Goal: Task Accomplishment & Management: Manage account settings

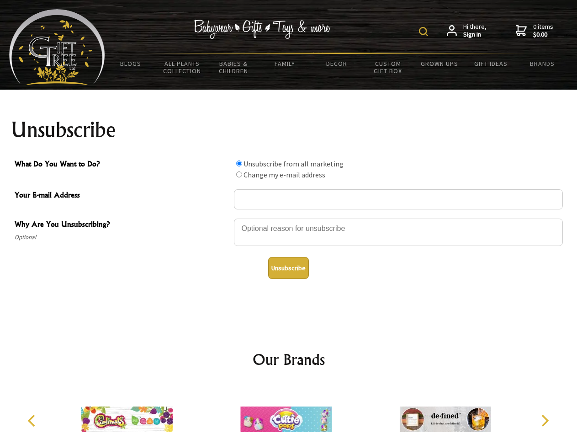
click at [425, 32] on img at bounding box center [423, 31] width 9 height 9
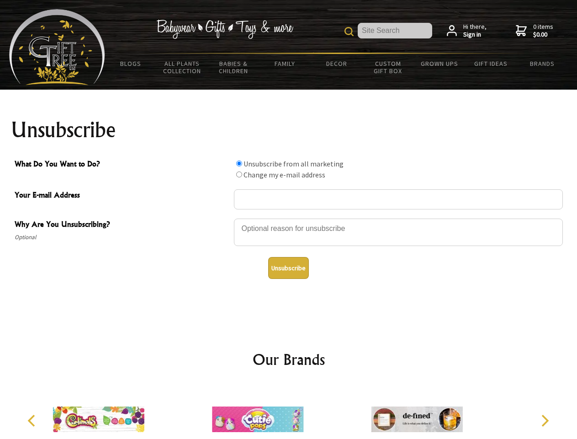
click at [289, 218] on div at bounding box center [398, 233] width 329 height 32
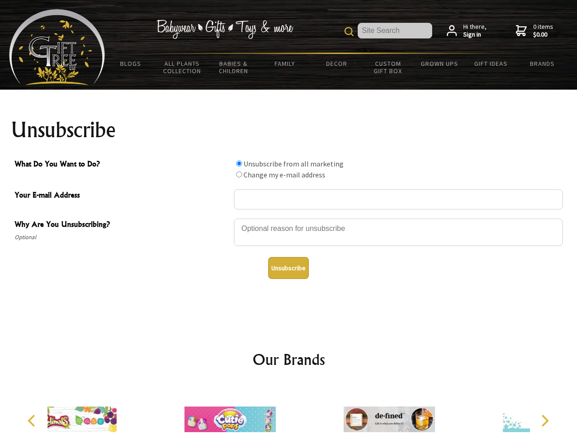
click at [239, 163] on input "What Do You Want to Do?" at bounding box center [239, 163] width 6 height 6
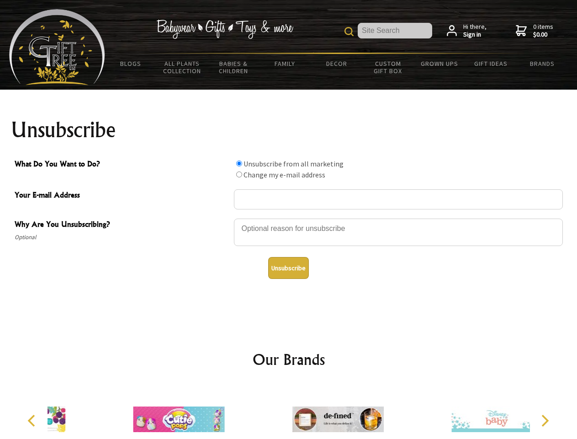
click at [239, 174] on input "What Do You Want to Do?" at bounding box center [239, 174] width 6 height 6
radio input "true"
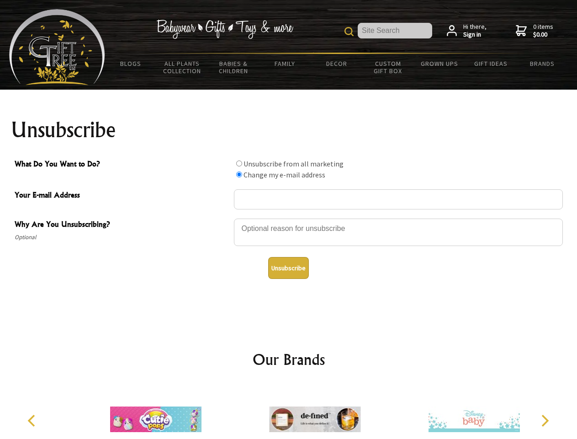
click at [288, 268] on button "Unsubscribe" at bounding box center [288, 268] width 41 height 22
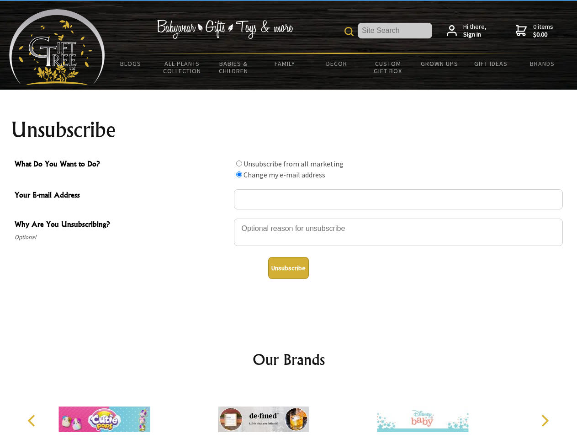
click at [33, 420] on icon "Previous" at bounding box center [32, 420] width 12 height 12
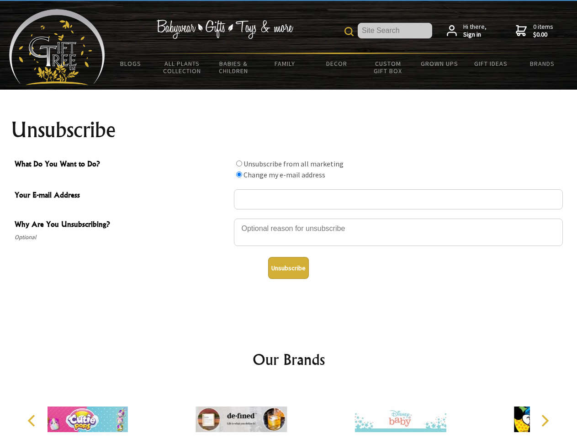
click at [545, 420] on icon "Next" at bounding box center [544, 420] width 12 height 12
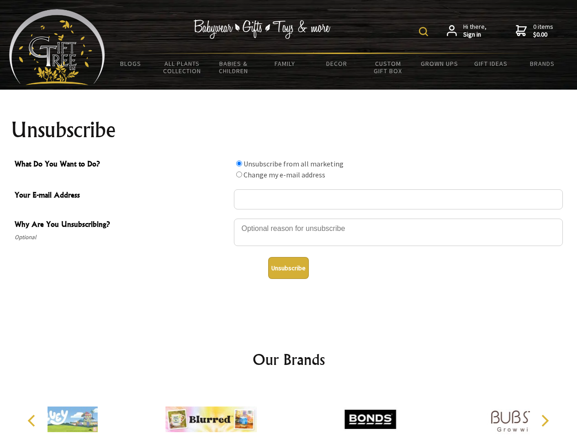
click at [425, 32] on img at bounding box center [423, 31] width 9 height 9
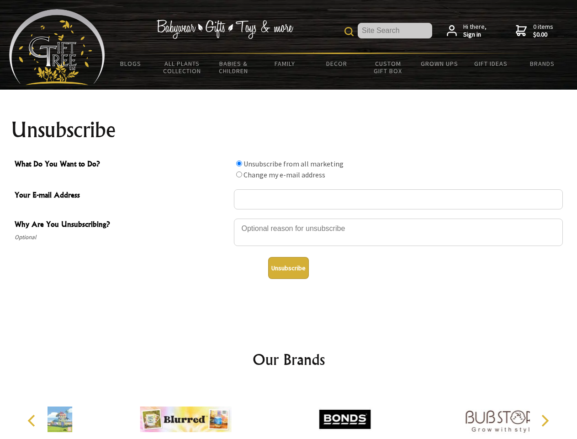
click at [289, 218] on div at bounding box center [398, 233] width 329 height 32
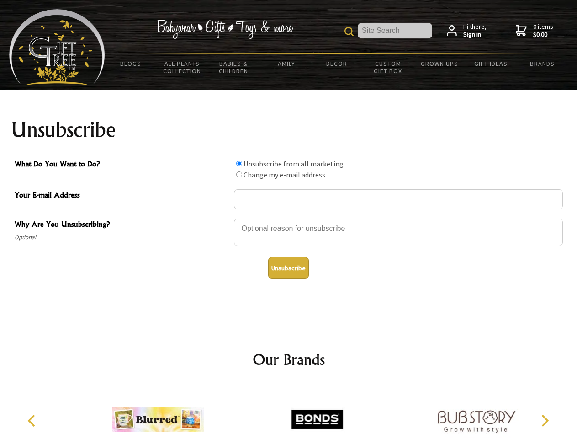
click at [239, 163] on input "What Do You Want to Do?" at bounding box center [239, 163] width 6 height 6
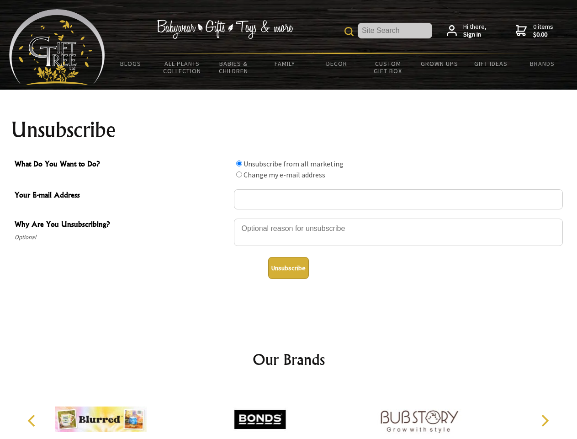
click at [239, 174] on input "What Do You Want to Do?" at bounding box center [239, 174] width 6 height 6
radio input "true"
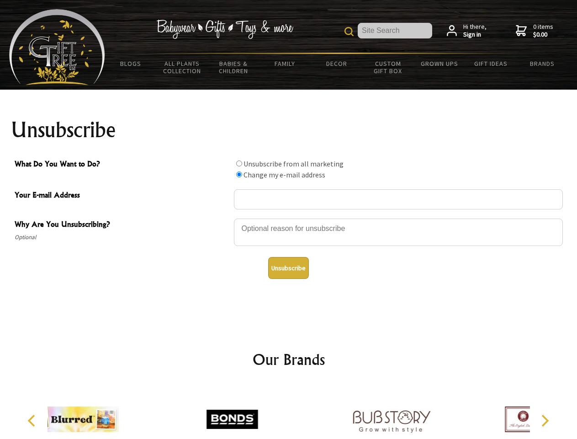
click at [288, 268] on button "Unsubscribe" at bounding box center [288, 268] width 41 height 22
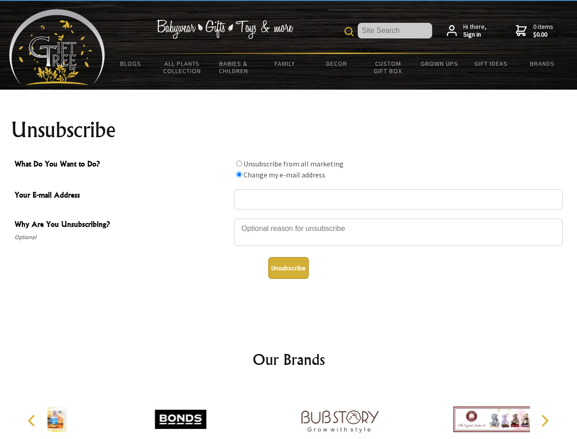
click at [289, 412] on div at bounding box center [339, 420] width 159 height 71
click at [33, 420] on icon "Previous" at bounding box center [32, 420] width 12 height 12
click at [545, 420] on icon "Next" at bounding box center [544, 420] width 12 height 12
